Goal: Task Accomplishment & Management: Use online tool/utility

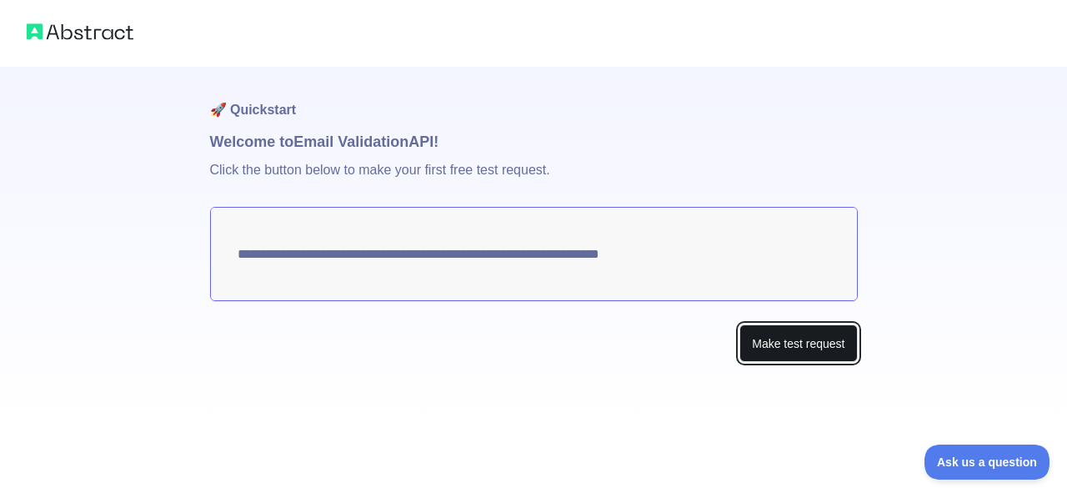
click at [764, 341] on button "Make test request" at bounding box center [799, 343] width 118 height 38
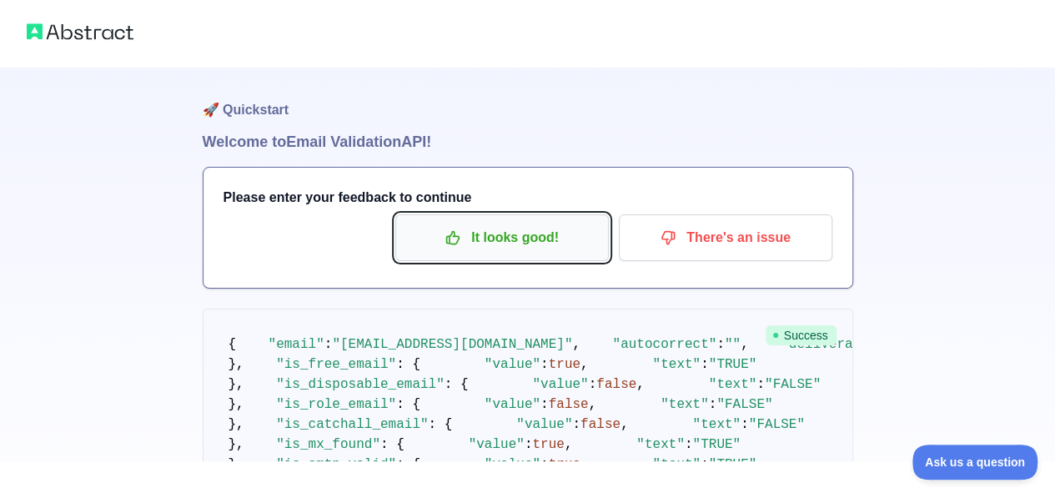
click at [525, 233] on p "It looks good!" at bounding box center [502, 237] width 188 height 28
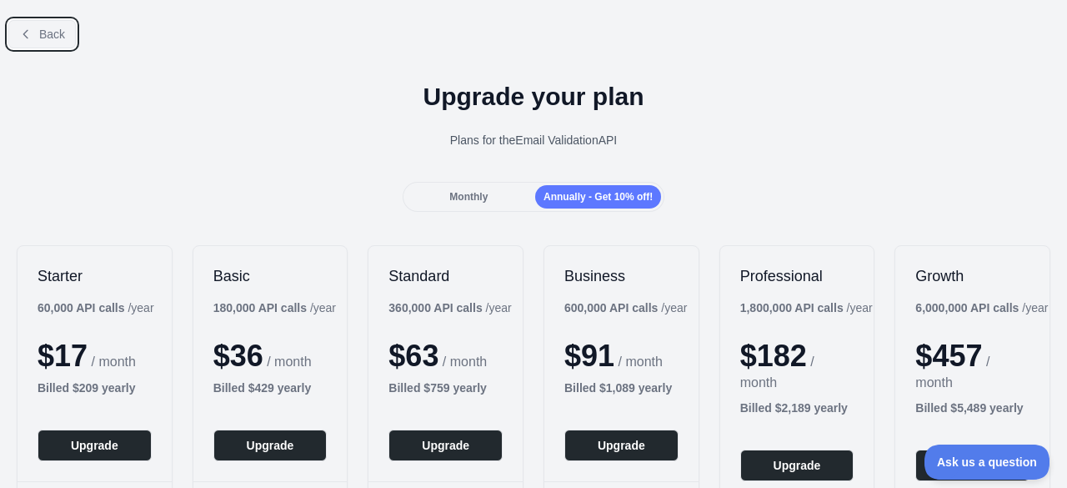
click at [42, 39] on span "Back" at bounding box center [52, 34] width 26 height 13
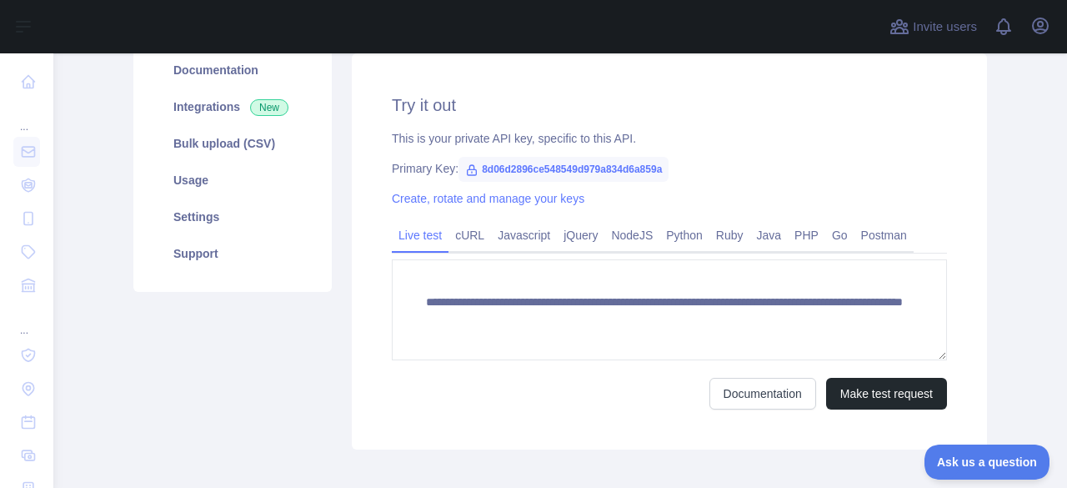
scroll to position [135, 0]
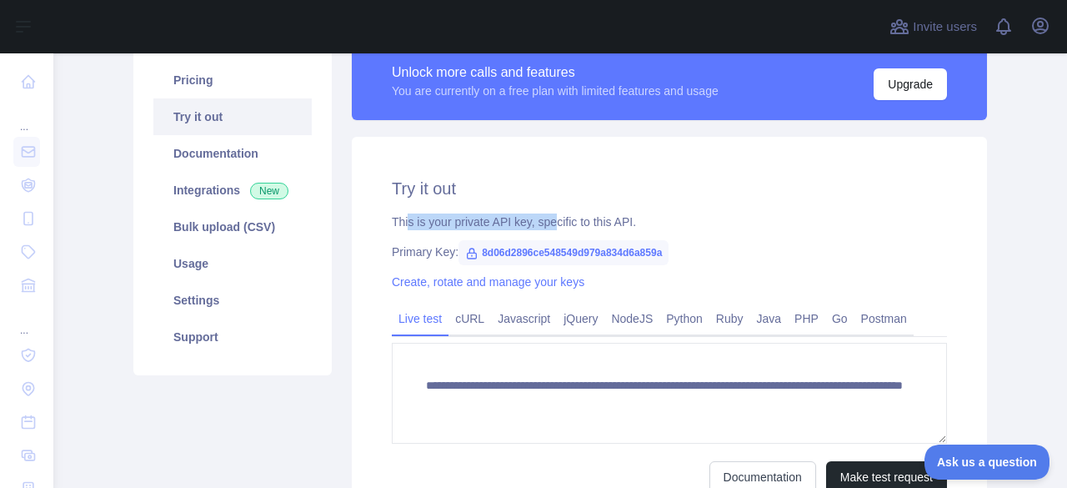
drag, startPoint x: 401, startPoint y: 221, endPoint x: 544, endPoint y: 221, distance: 142.6
click at [544, 221] on div "This is your private API key, specific to this API." at bounding box center [669, 221] width 555 height 17
click at [634, 226] on div "This is your private API key, specific to this API." at bounding box center [669, 221] width 555 height 17
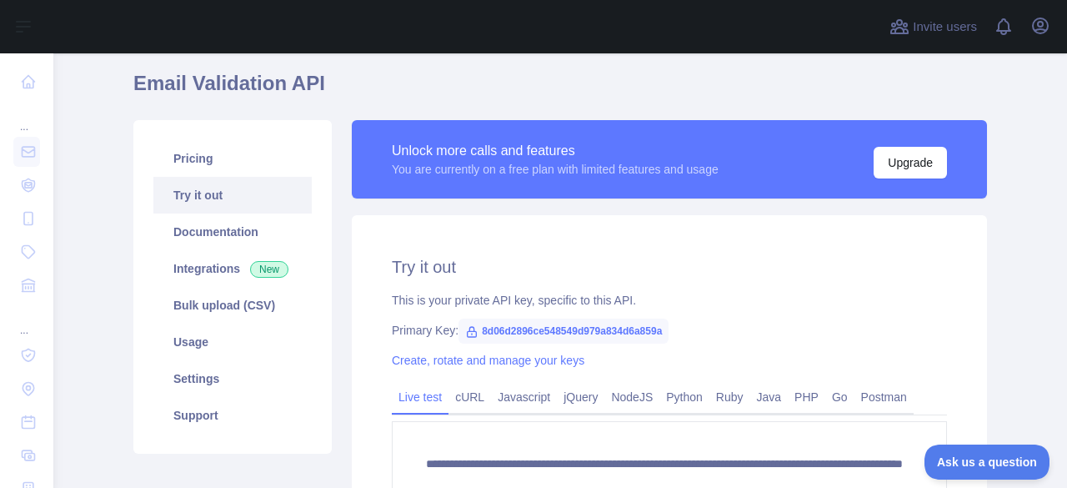
scroll to position [83, 0]
